Goal: Participate in discussion: Engage in conversation with other users on a specific topic

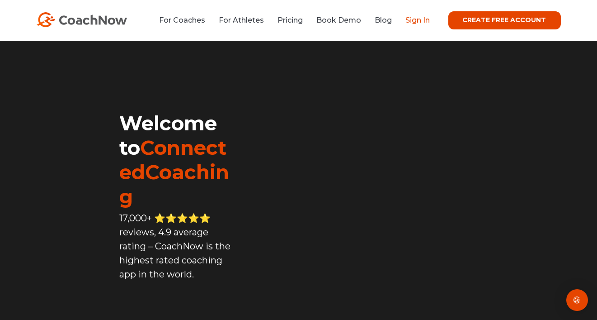
click at [429, 21] on link "Sign In" at bounding box center [418, 20] width 24 height 9
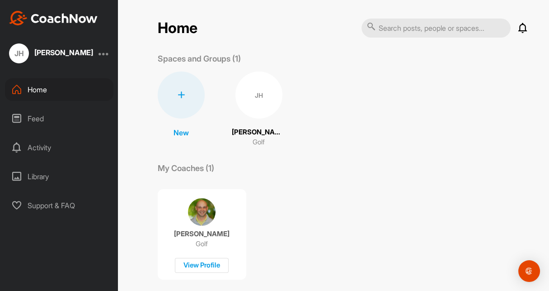
click at [518, 28] on icon at bounding box center [523, 28] width 11 height 11
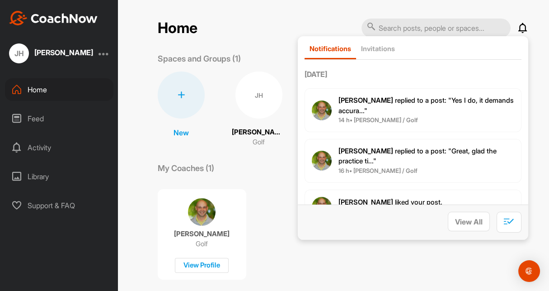
click at [455, 102] on span "[PERSON_NAME] replied to a post : "Yes I do, it demands accura..."" at bounding box center [426, 105] width 175 height 19
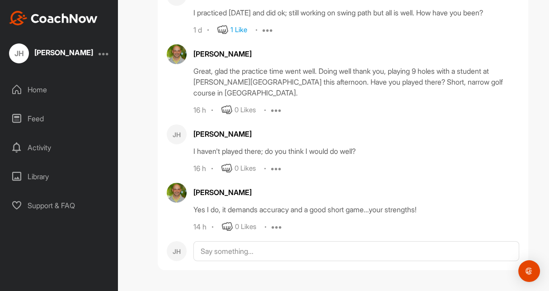
scroll to position [67715, 0]
